Goal: Task Accomplishment & Management: Use online tool/utility

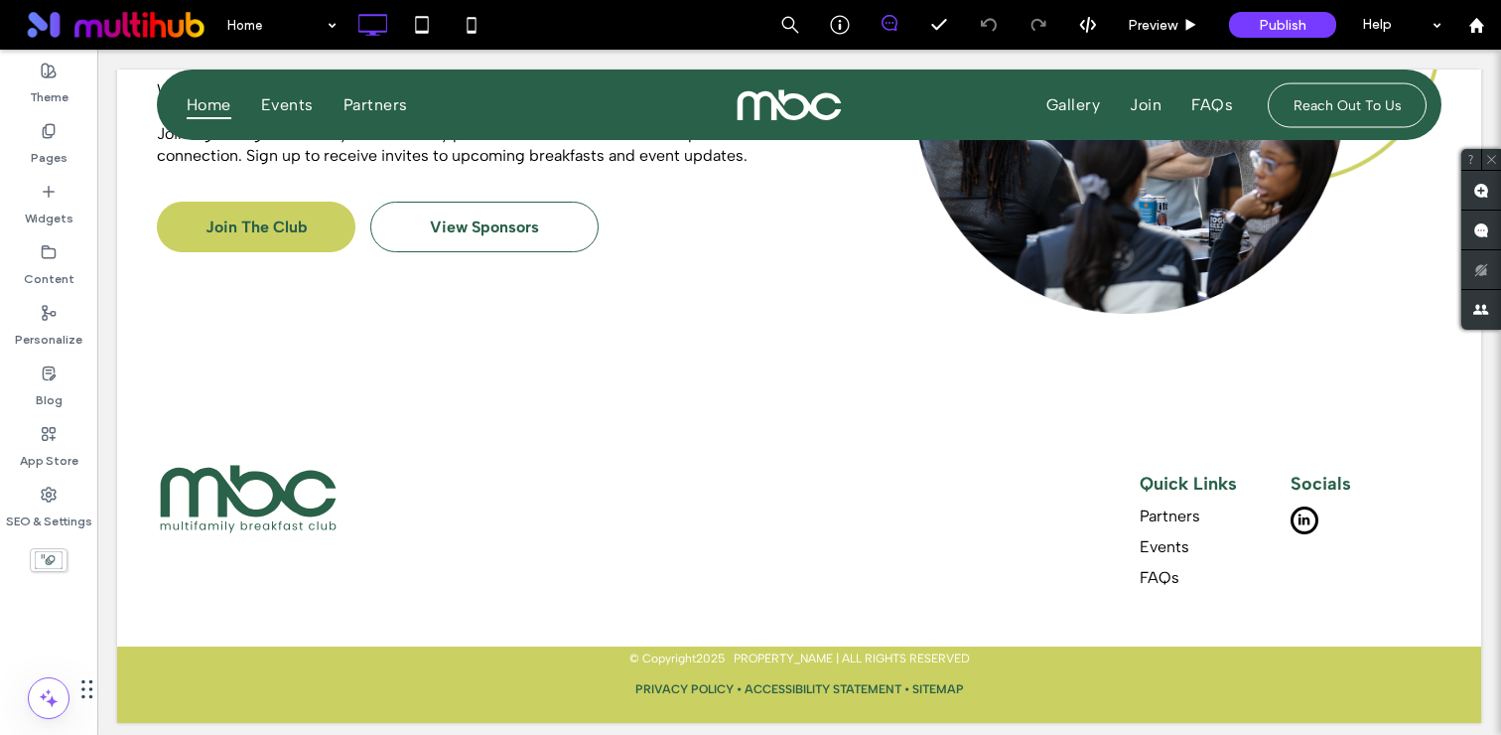
scroll to position [3864, 0]
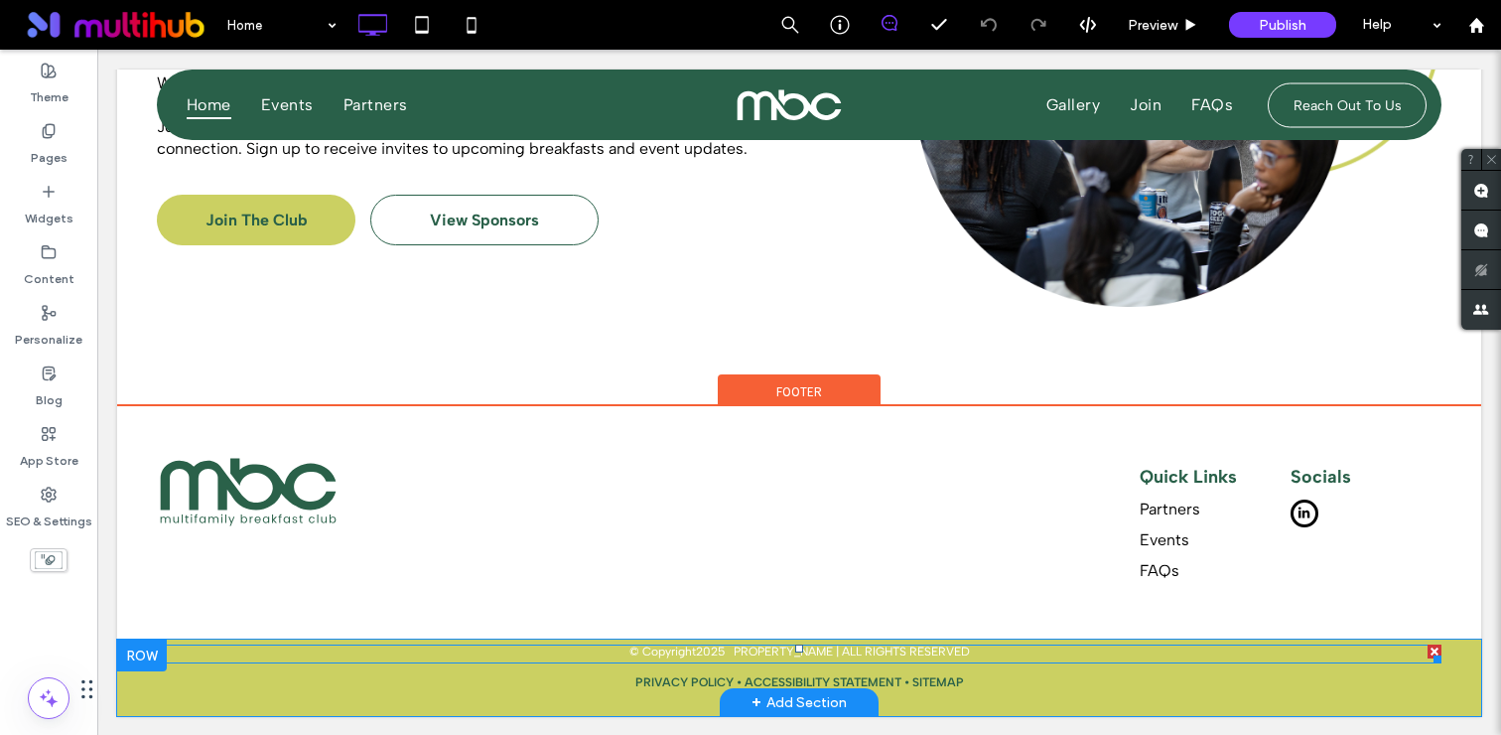
click at [768, 651] on span at bounding box center [799, 653] width 1285 height 19
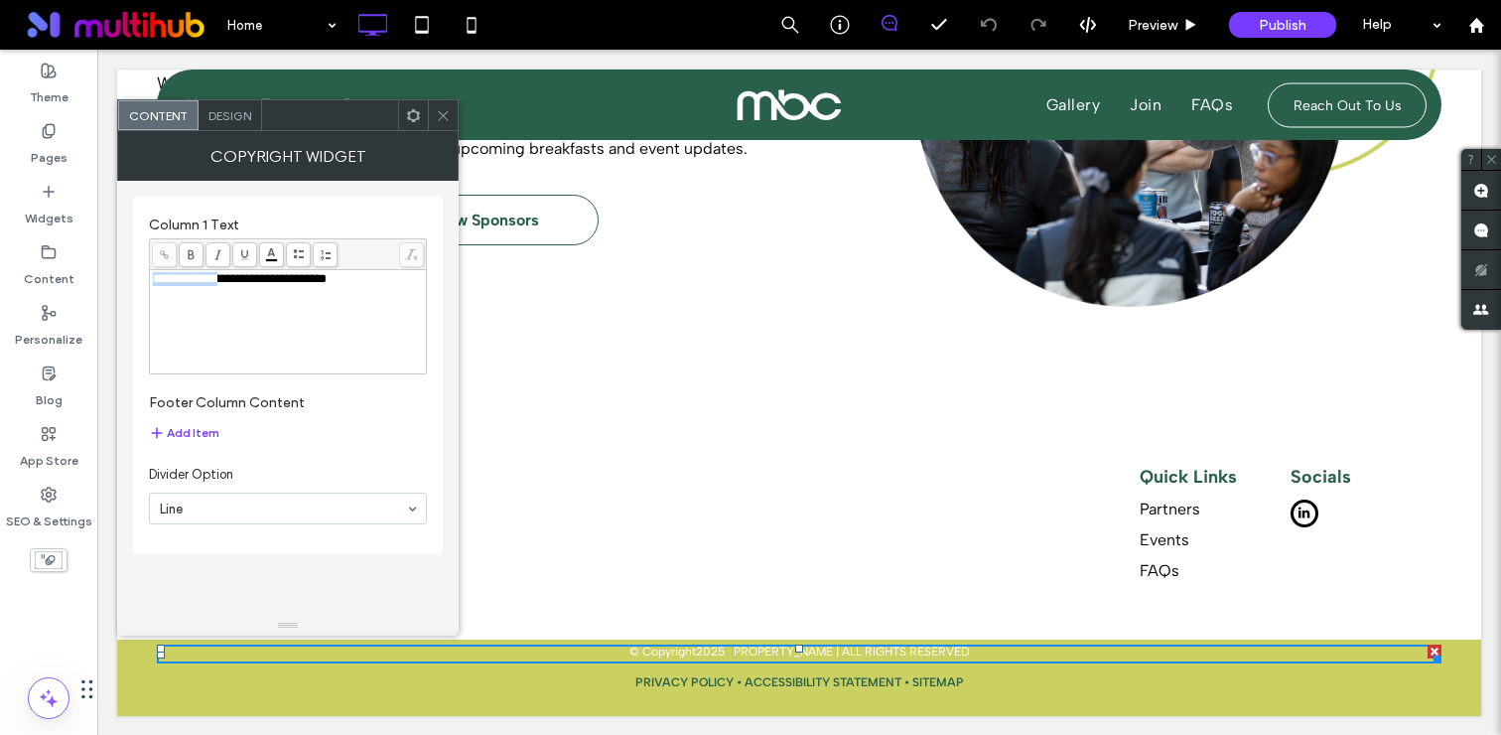
drag, startPoint x: 258, startPoint y: 277, endPoint x: 146, endPoint y: 277, distance: 112.2
click at [146, 277] on div "**********" at bounding box center [288, 375] width 310 height 357
click at [442, 118] on icon at bounding box center [443, 115] width 15 height 15
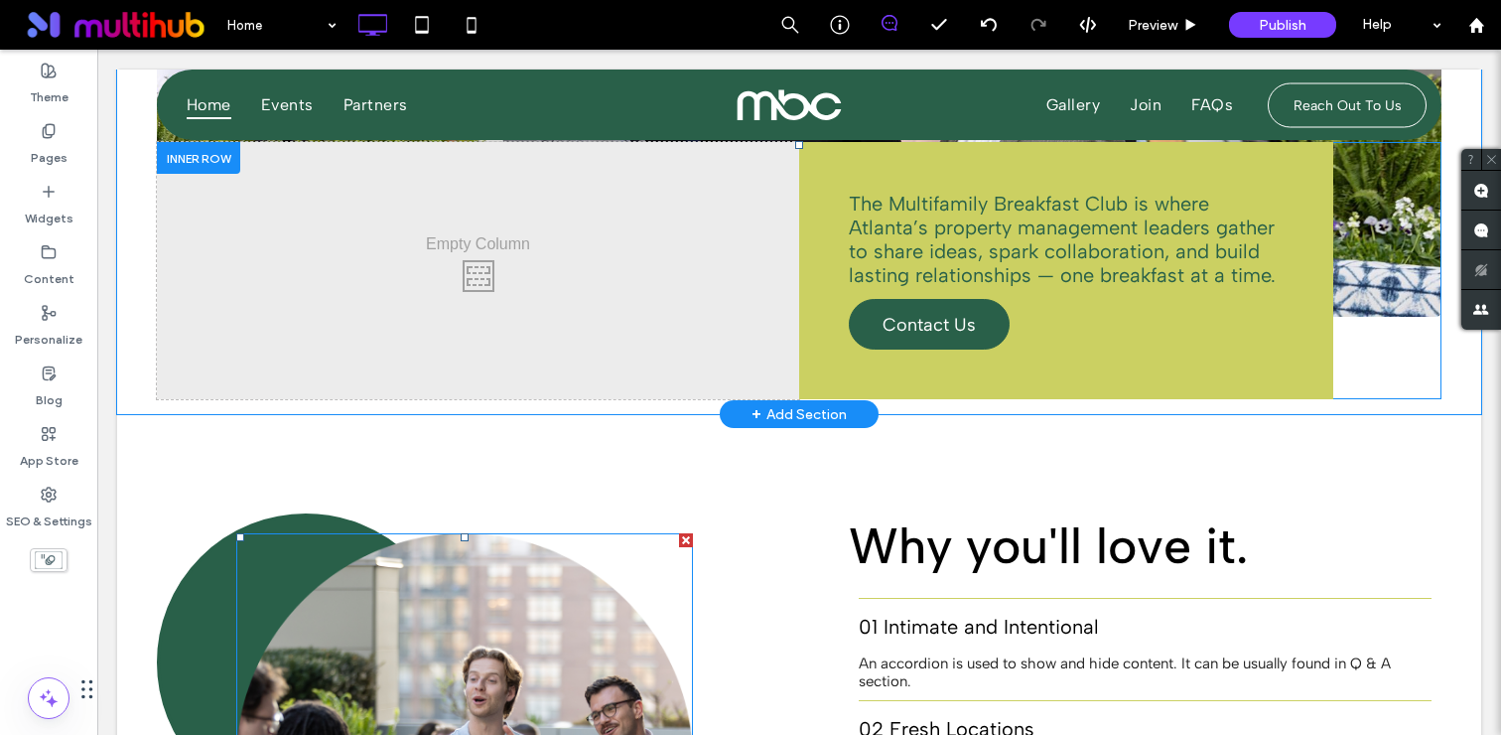
scroll to position [1830, 0]
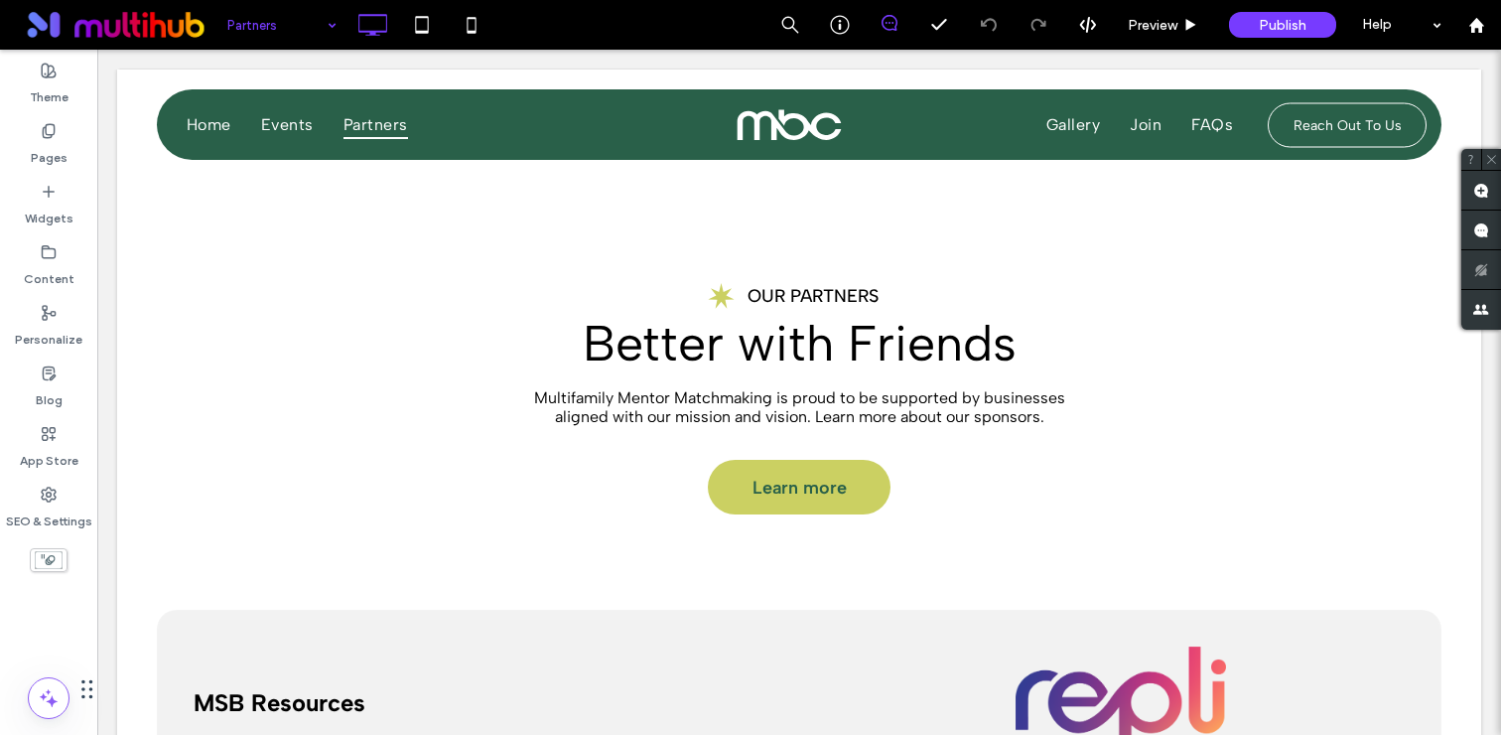
click at [291, 31] on input at bounding box center [276, 25] width 99 height 50
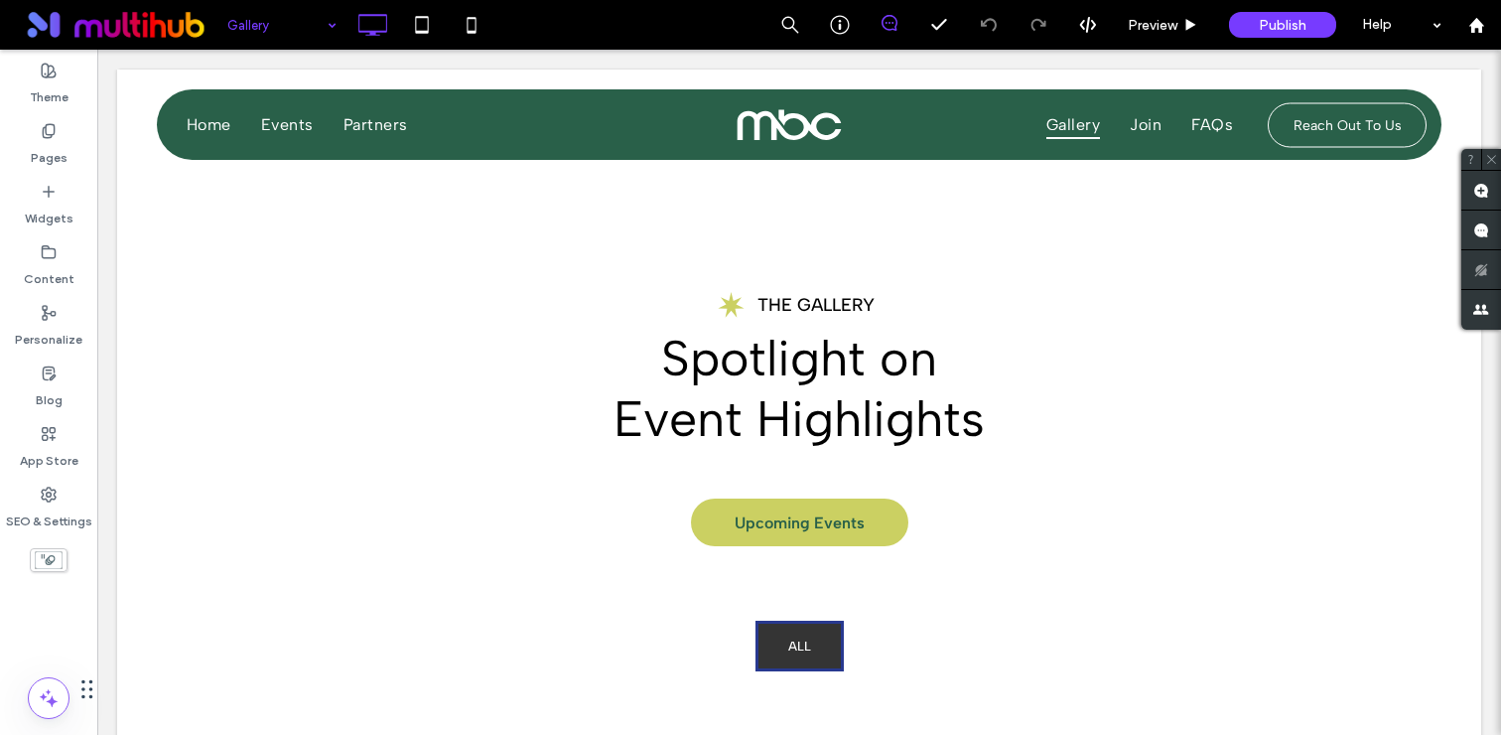
click at [290, 24] on input at bounding box center [276, 25] width 99 height 50
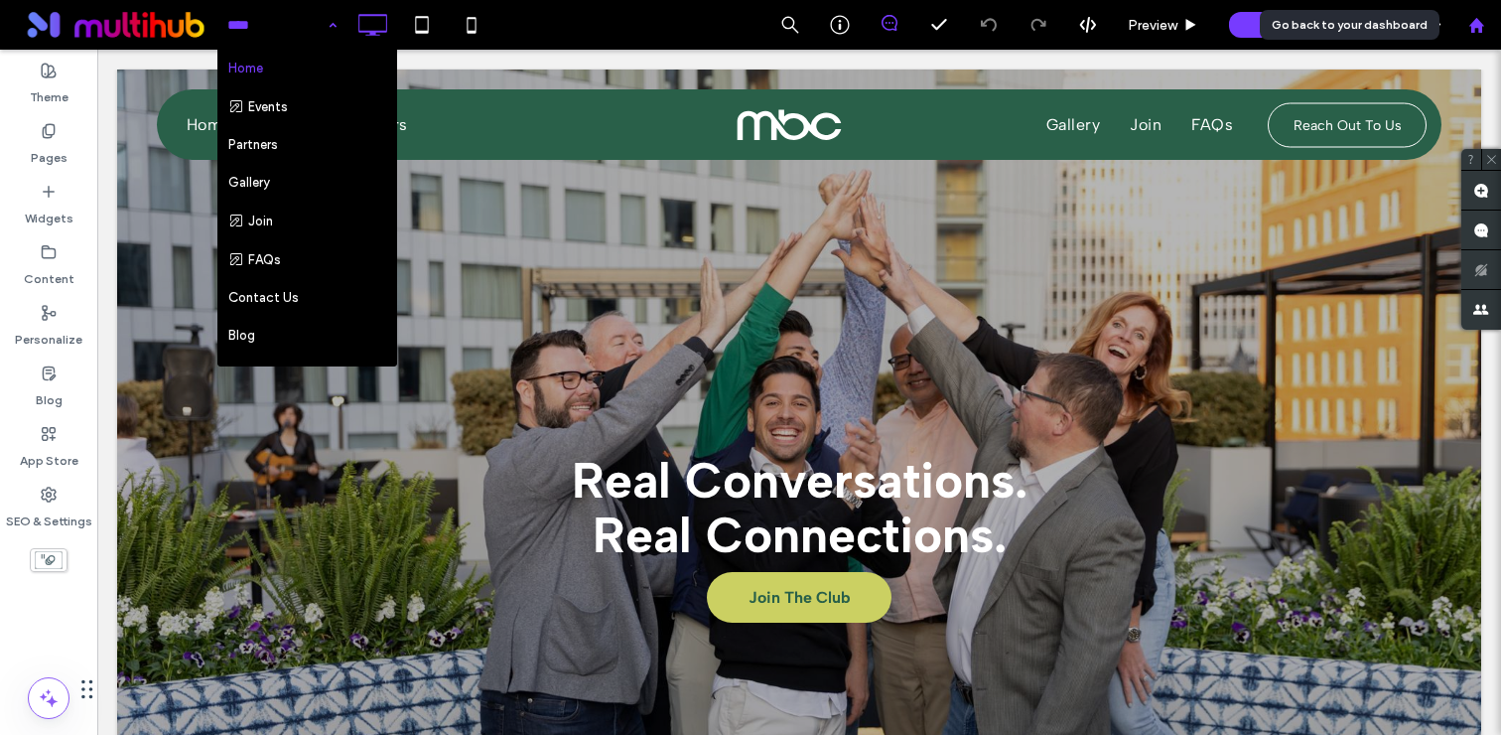
click at [1479, 34] on div at bounding box center [1477, 25] width 50 height 50
